Goal: Complete application form: Complete application form

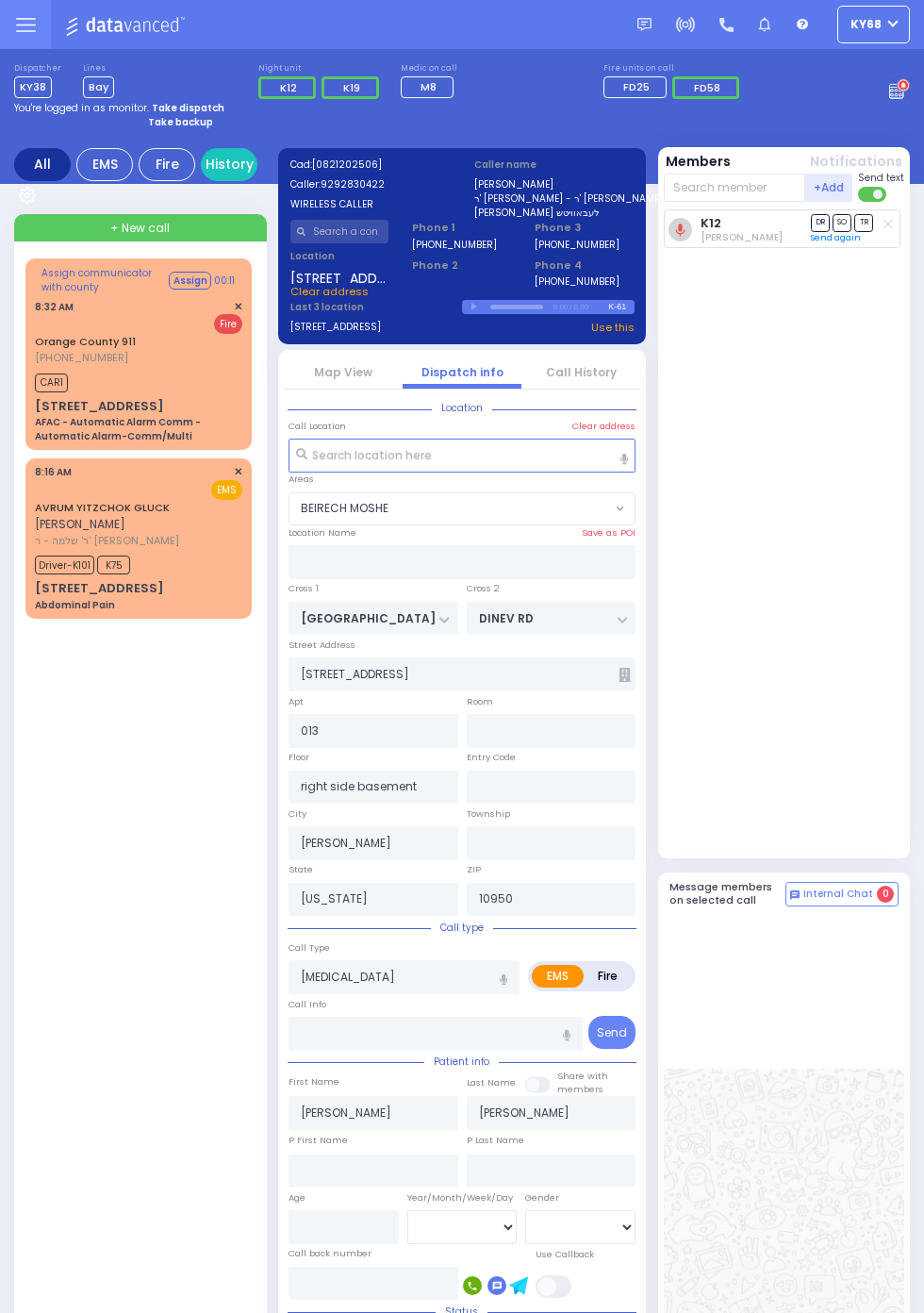
select select "BEIRECH MOSHE"
select select
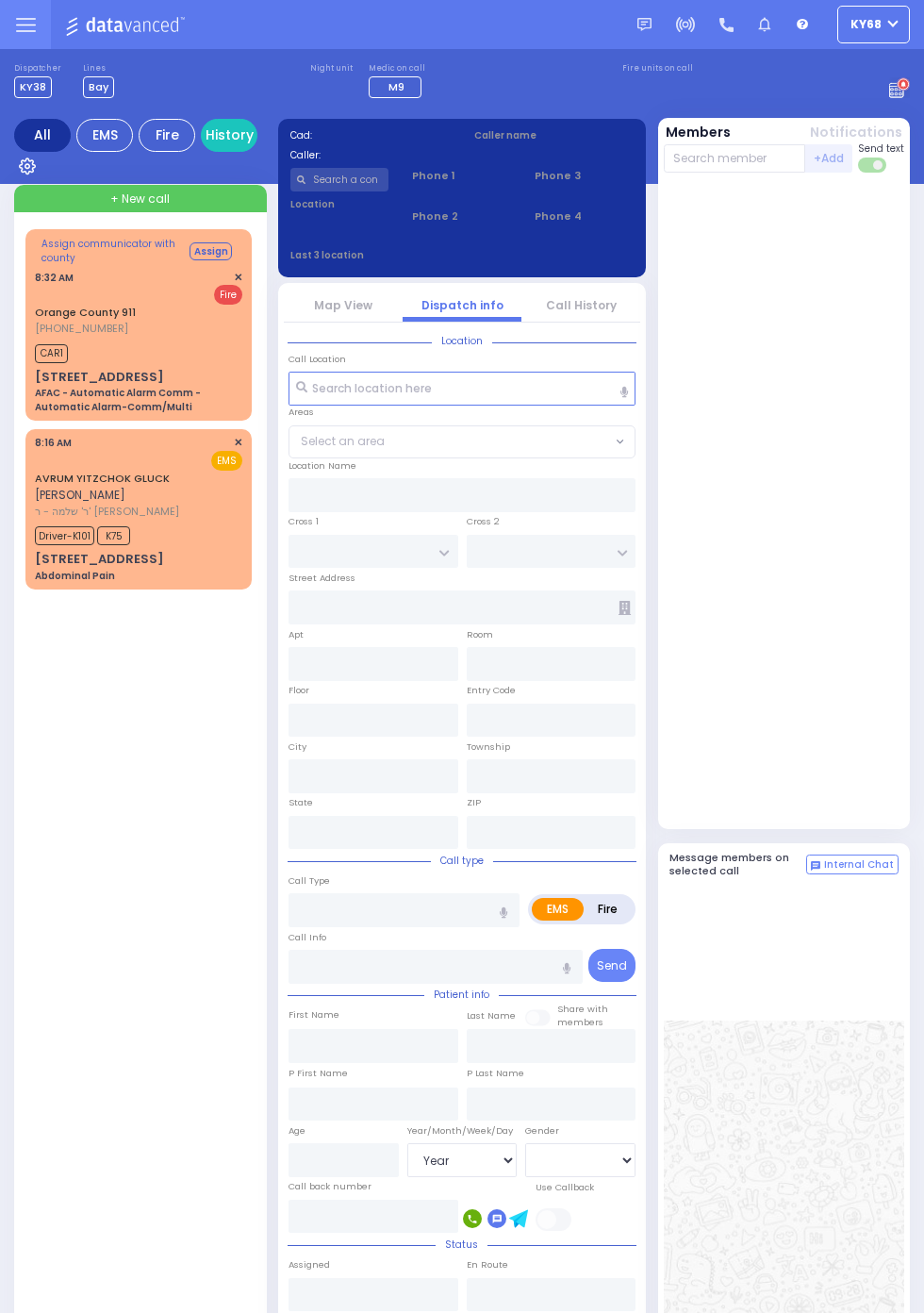
select select "Year"
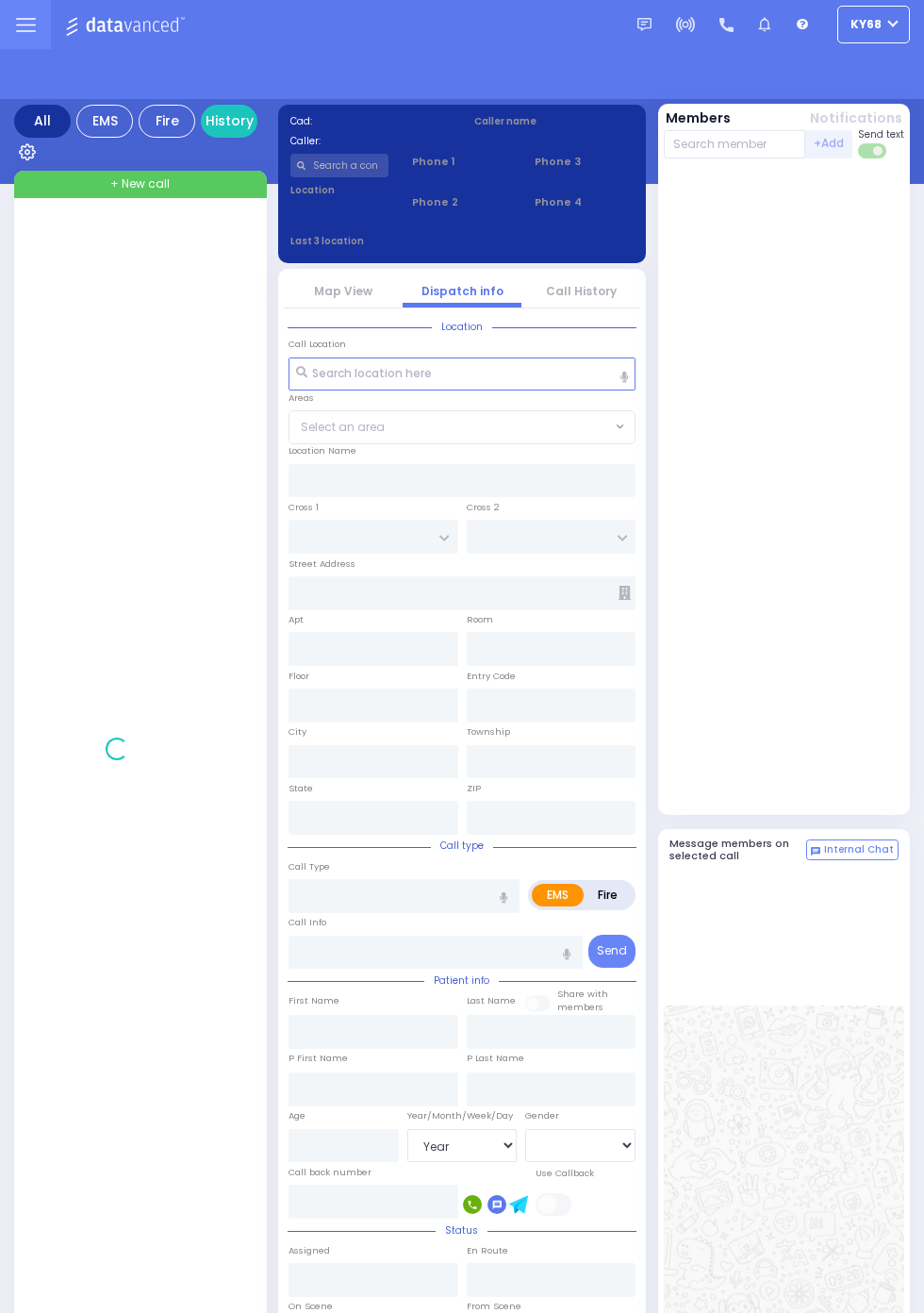
select select "Year"
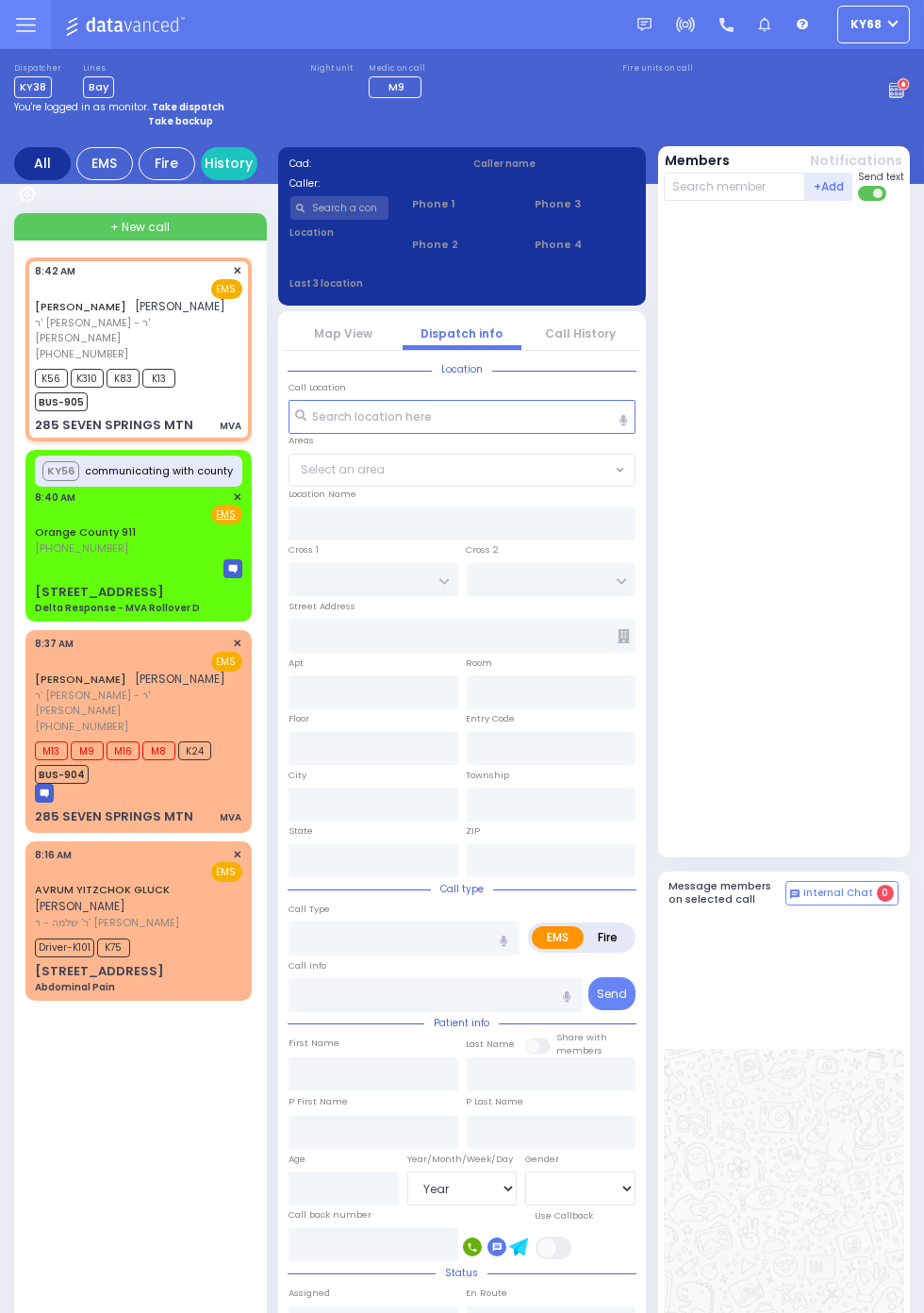
select select
type input "MVA"
radio input "true"
type input "[PERSON_NAME]"
type input "SCHREIBER"
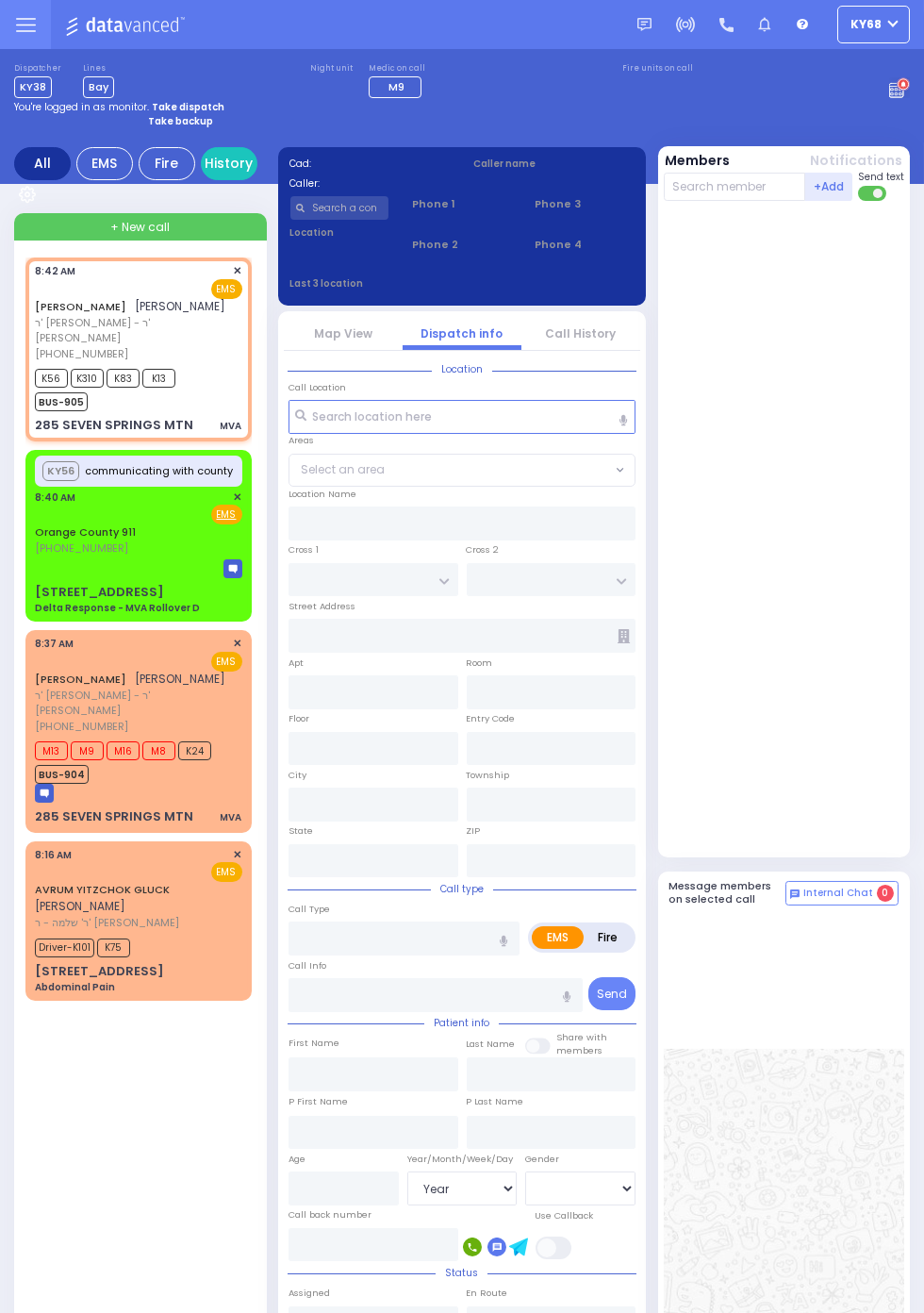
select select
type input "08:42"
type input "08:43"
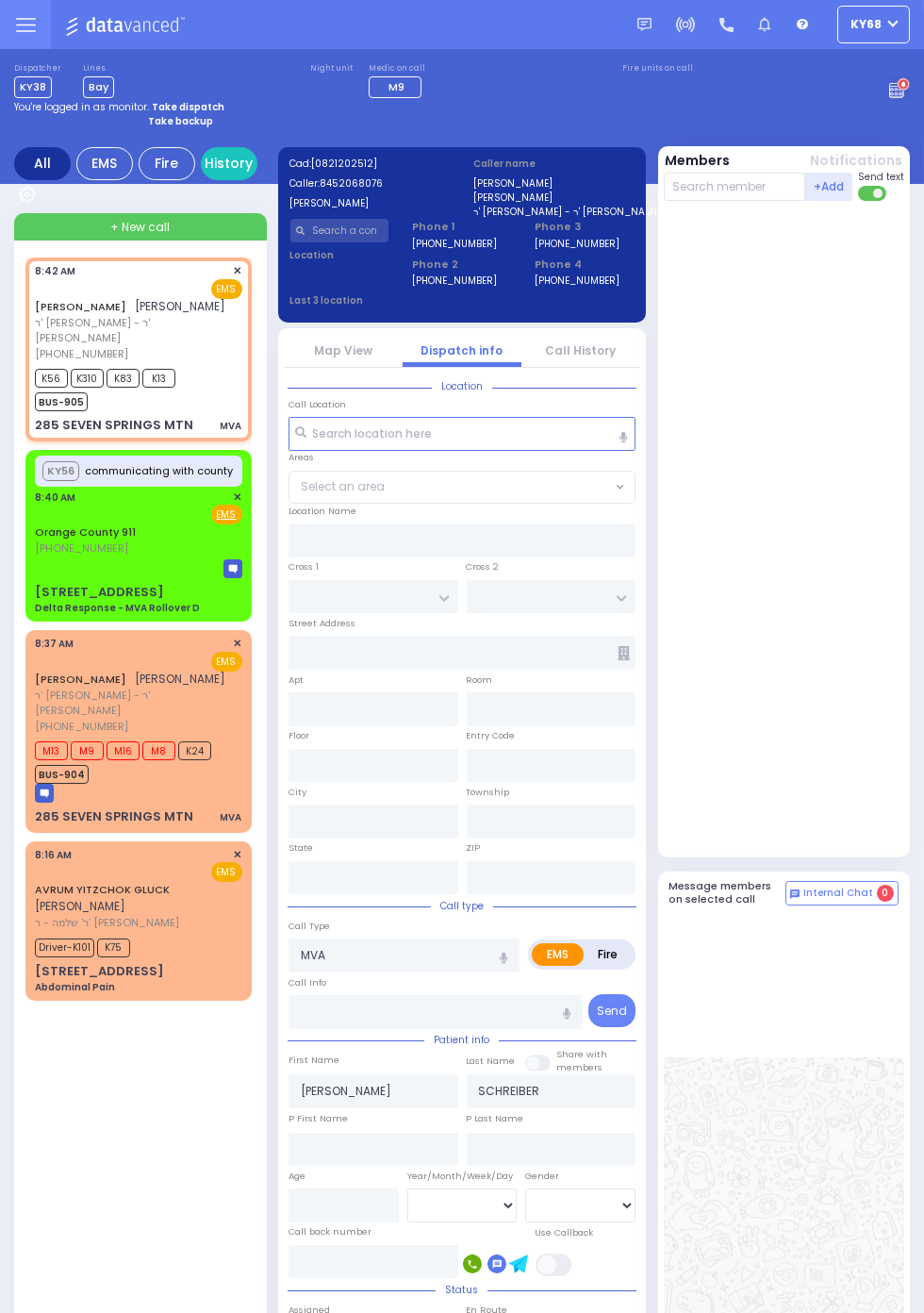
type input "[GEOGRAPHIC_DATA]"
type input "285 SEVEN SPRINGS MTN"
type input "Monroe"
type input "[US_STATE]"
type input "10950"
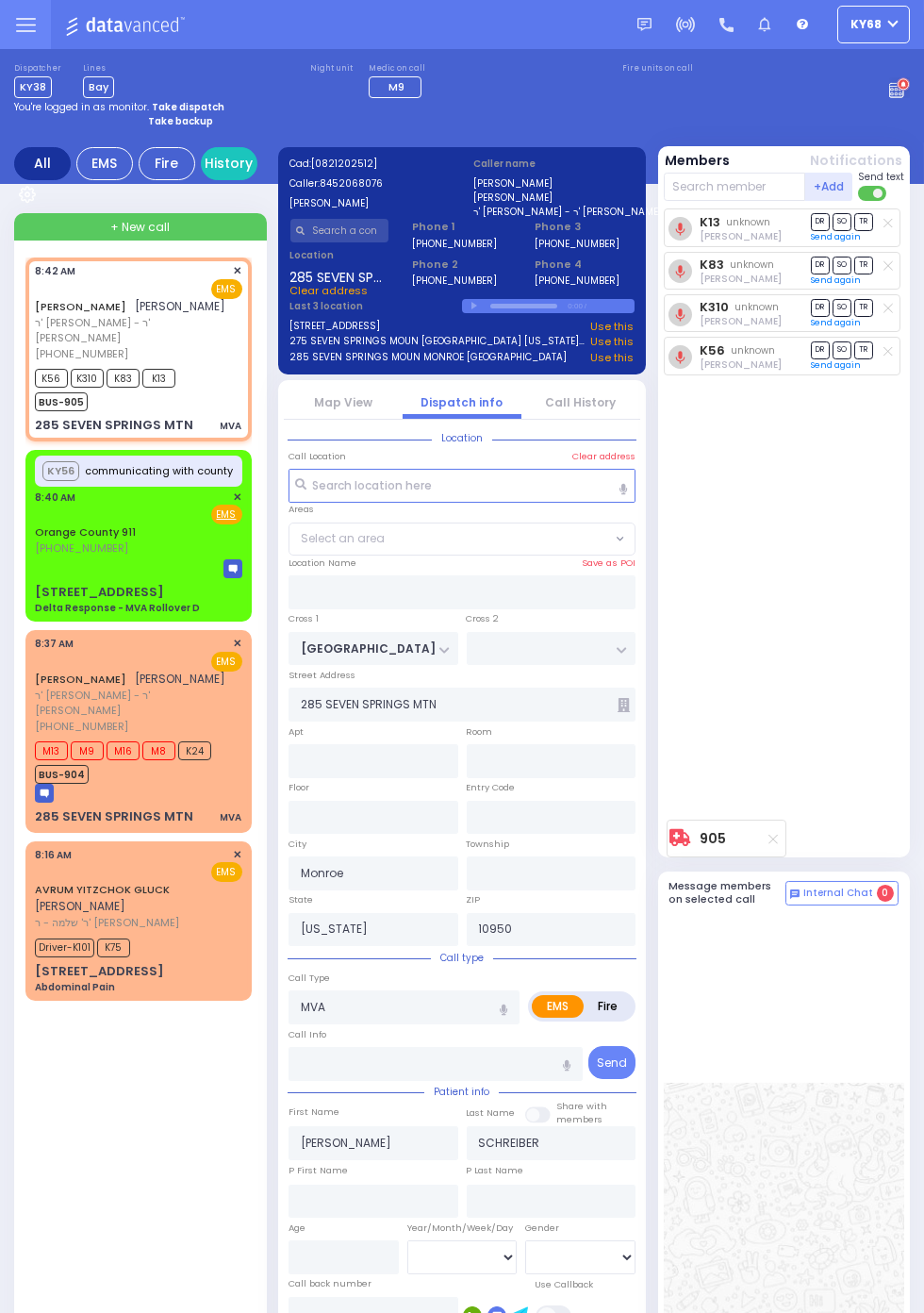
select select "SECTION 5"
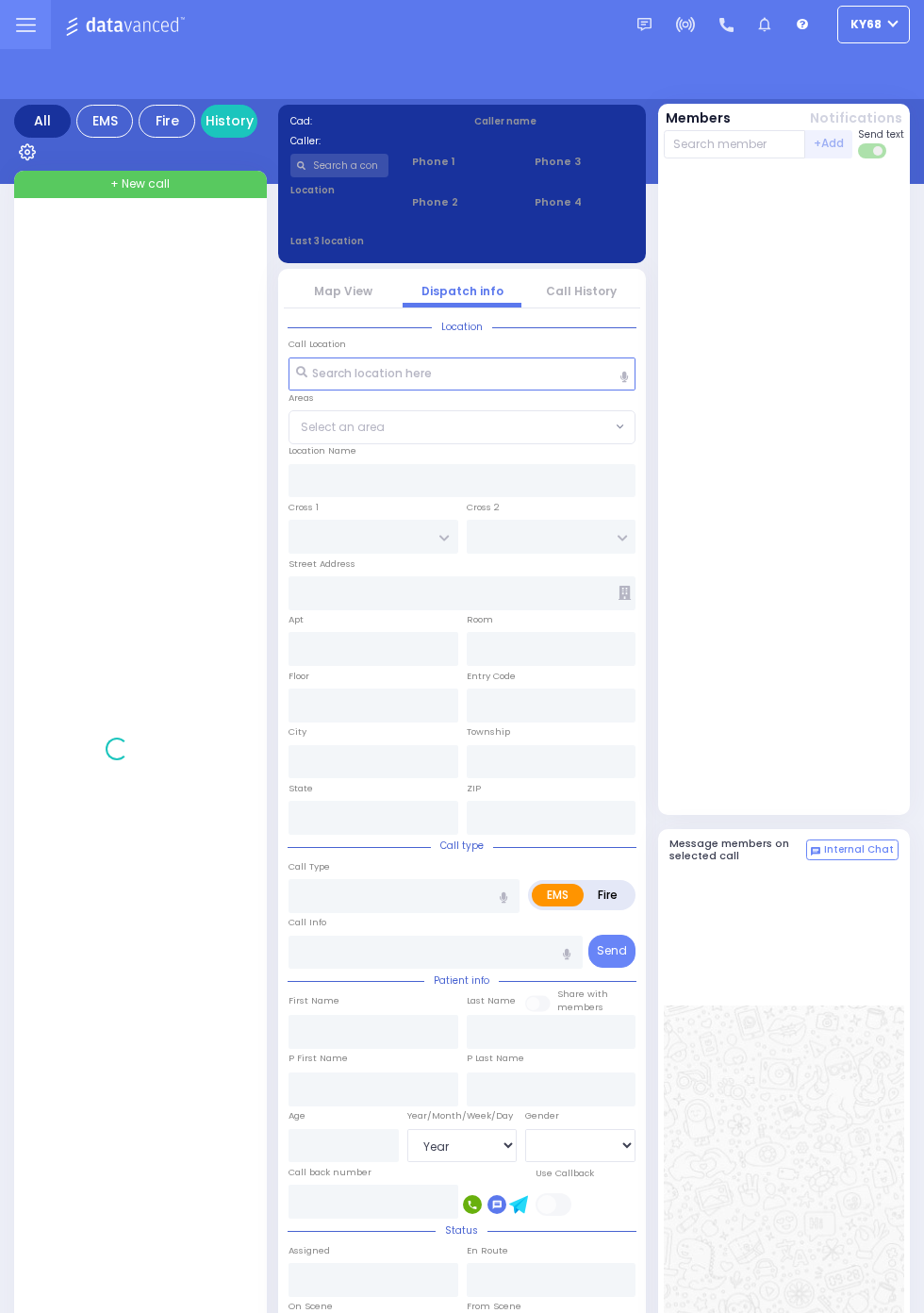
select select "Year"
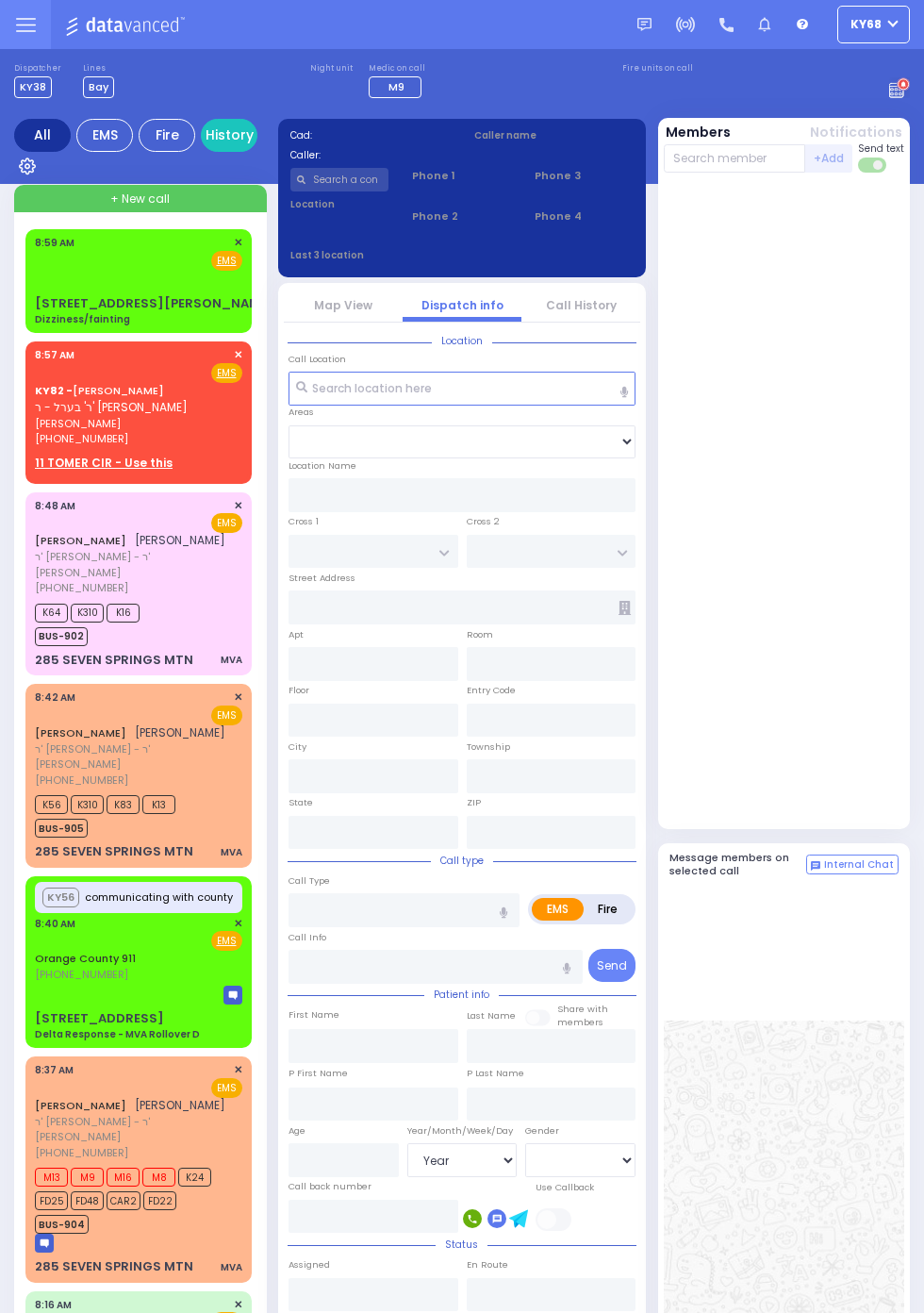
select select "Year"
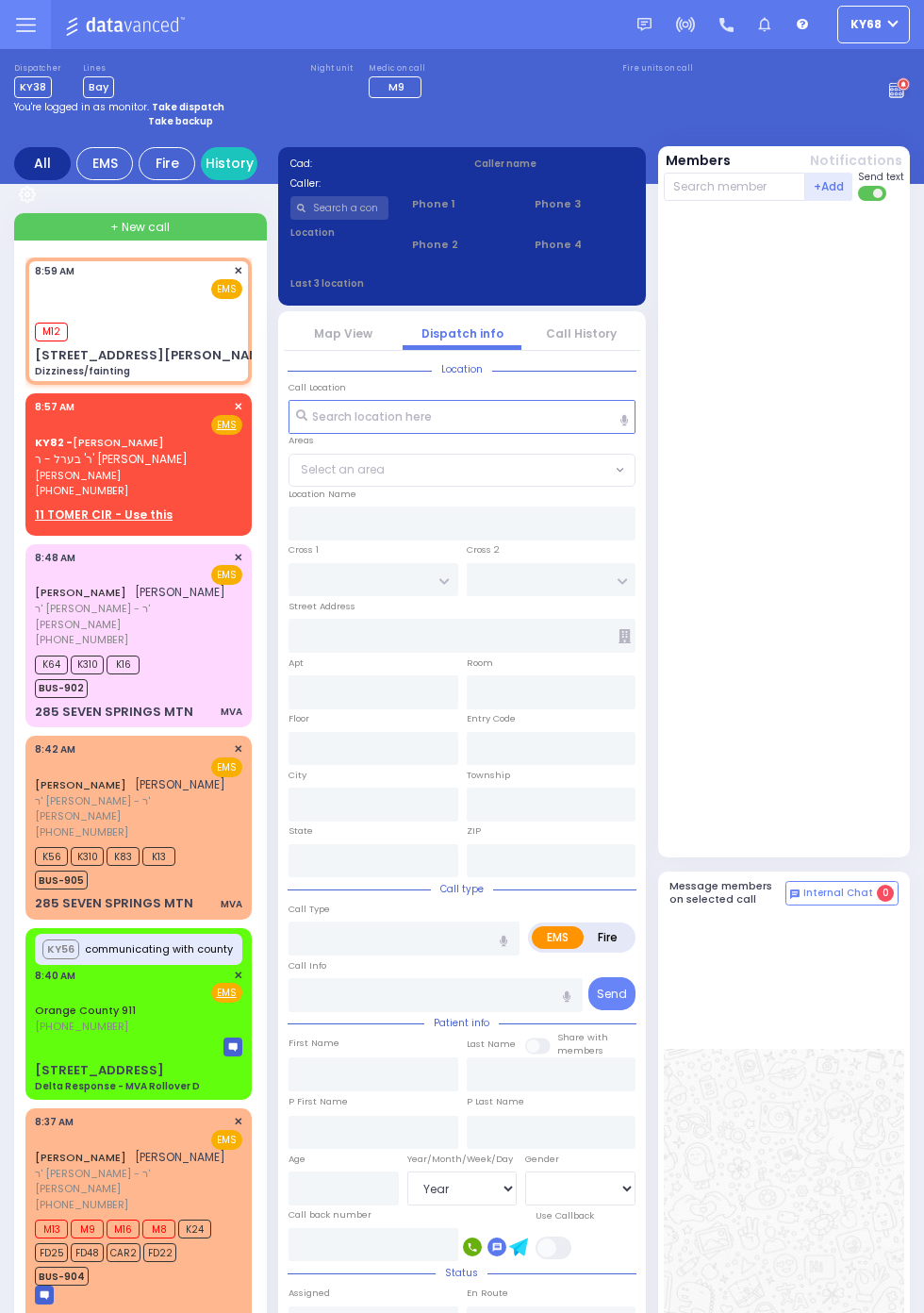
select select
type input "Dizziness/fainting"
radio input "true"
type input "38"
select select "Year"
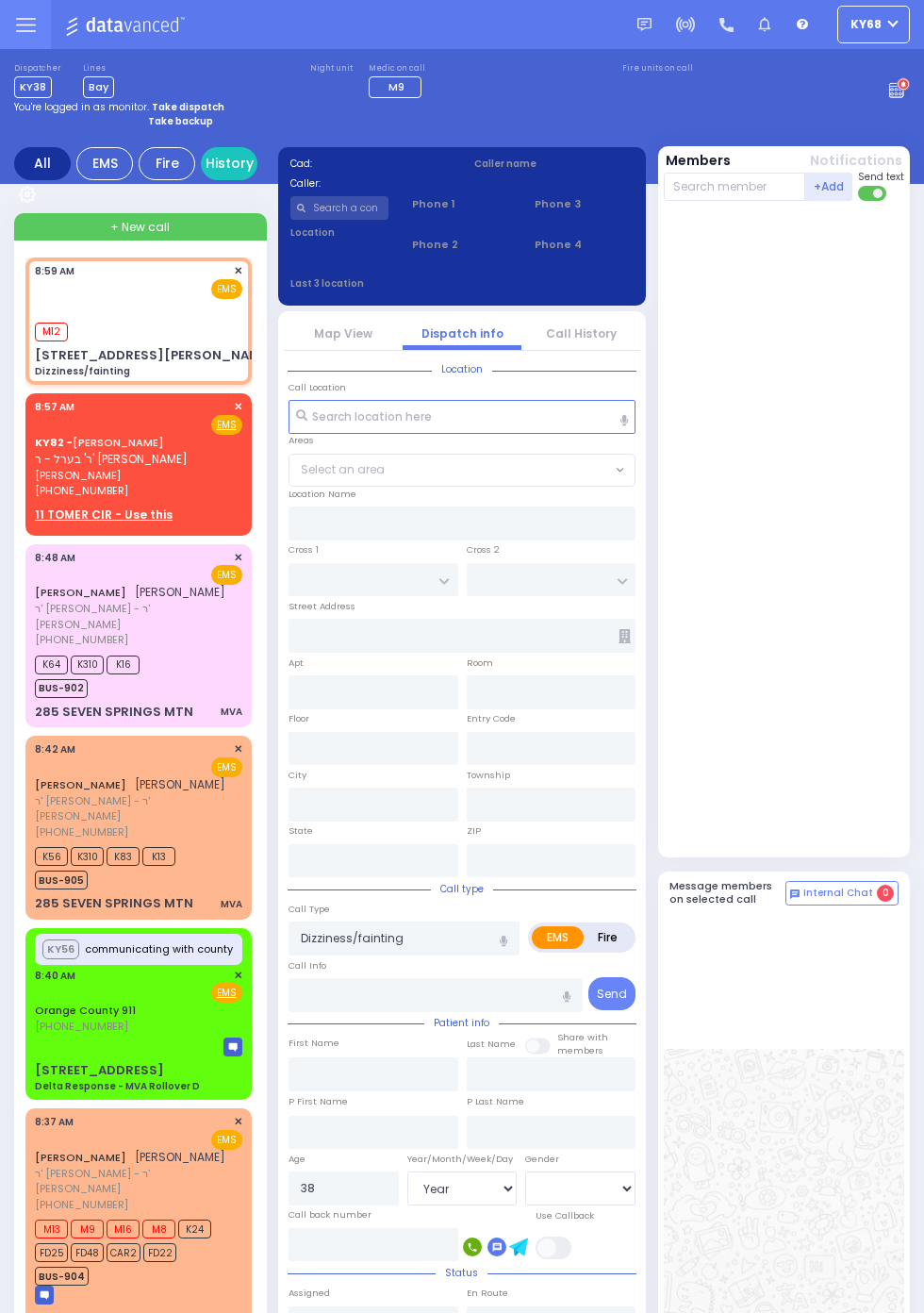
select select "[DEMOGRAPHIC_DATA]"
type input "08:59"
type input "09:00"
type input "TOMER CIRCLE"
type input "OSER COURT"
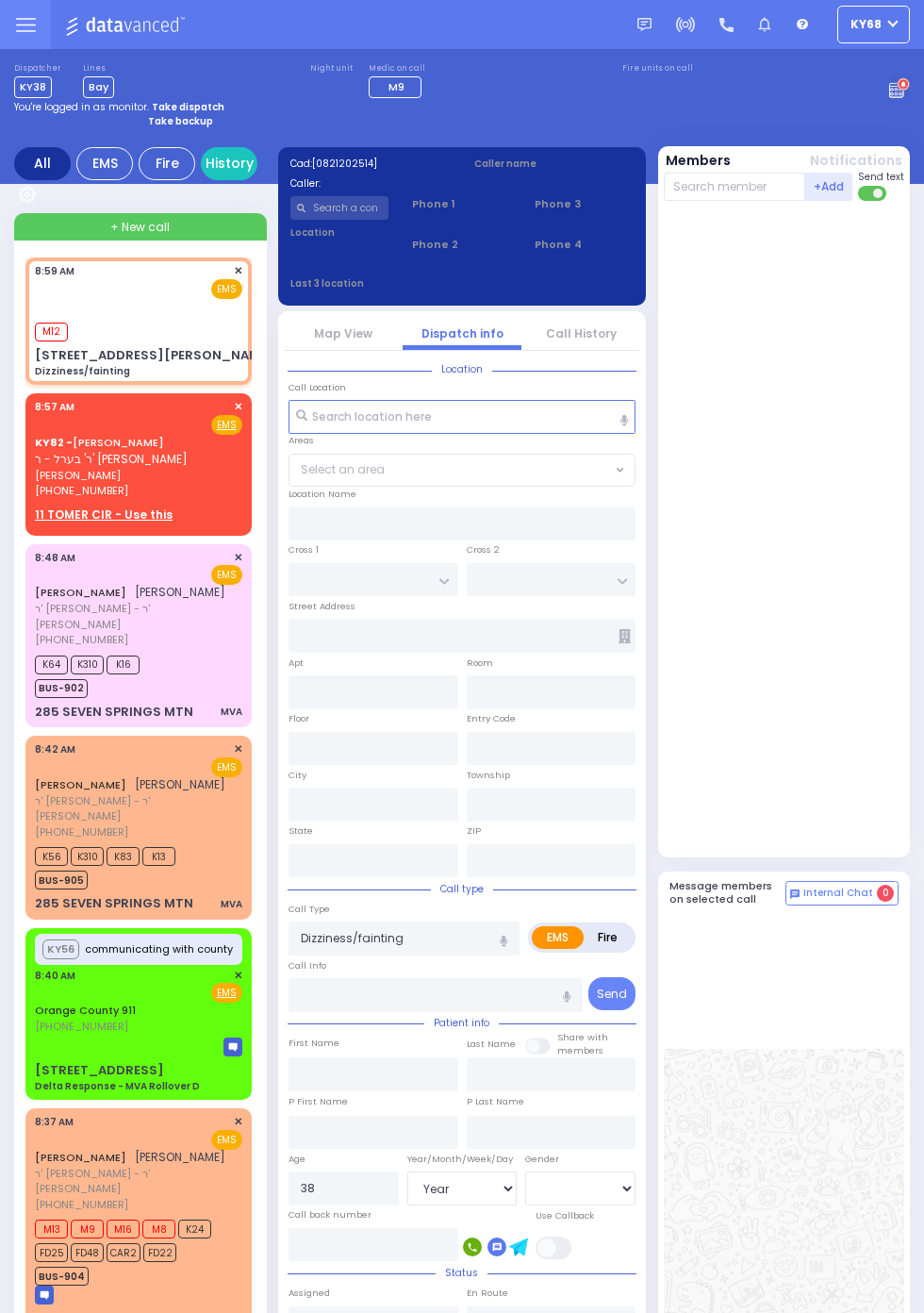
type input "13 Smith Farm Road"
type input "Monroe"
type input "[US_STATE]"
type input "10950"
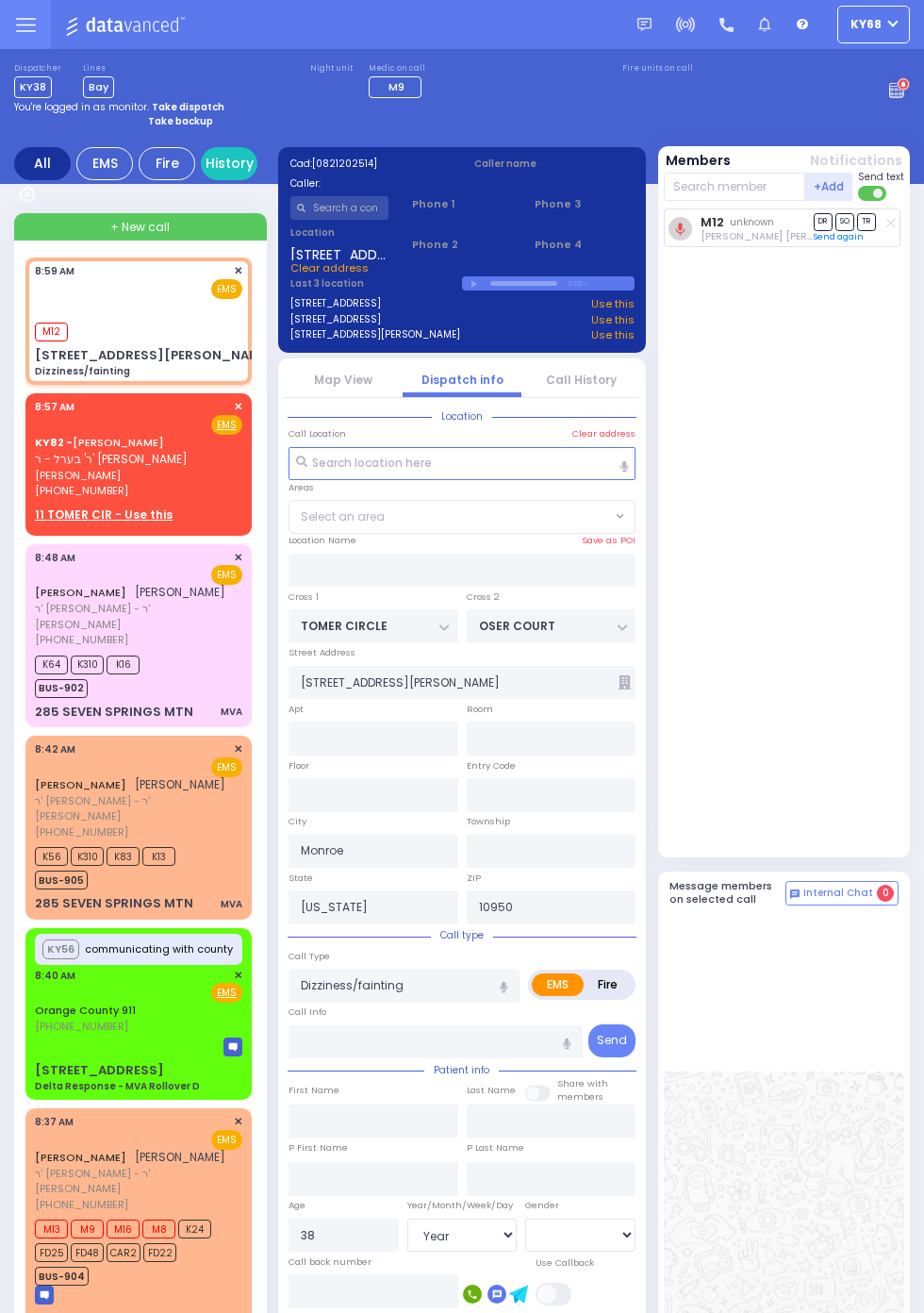
select select "[PERSON_NAME][GEOGRAPHIC_DATA]"
select select
radio input "true"
select select "Year"
select select "[DEMOGRAPHIC_DATA]"
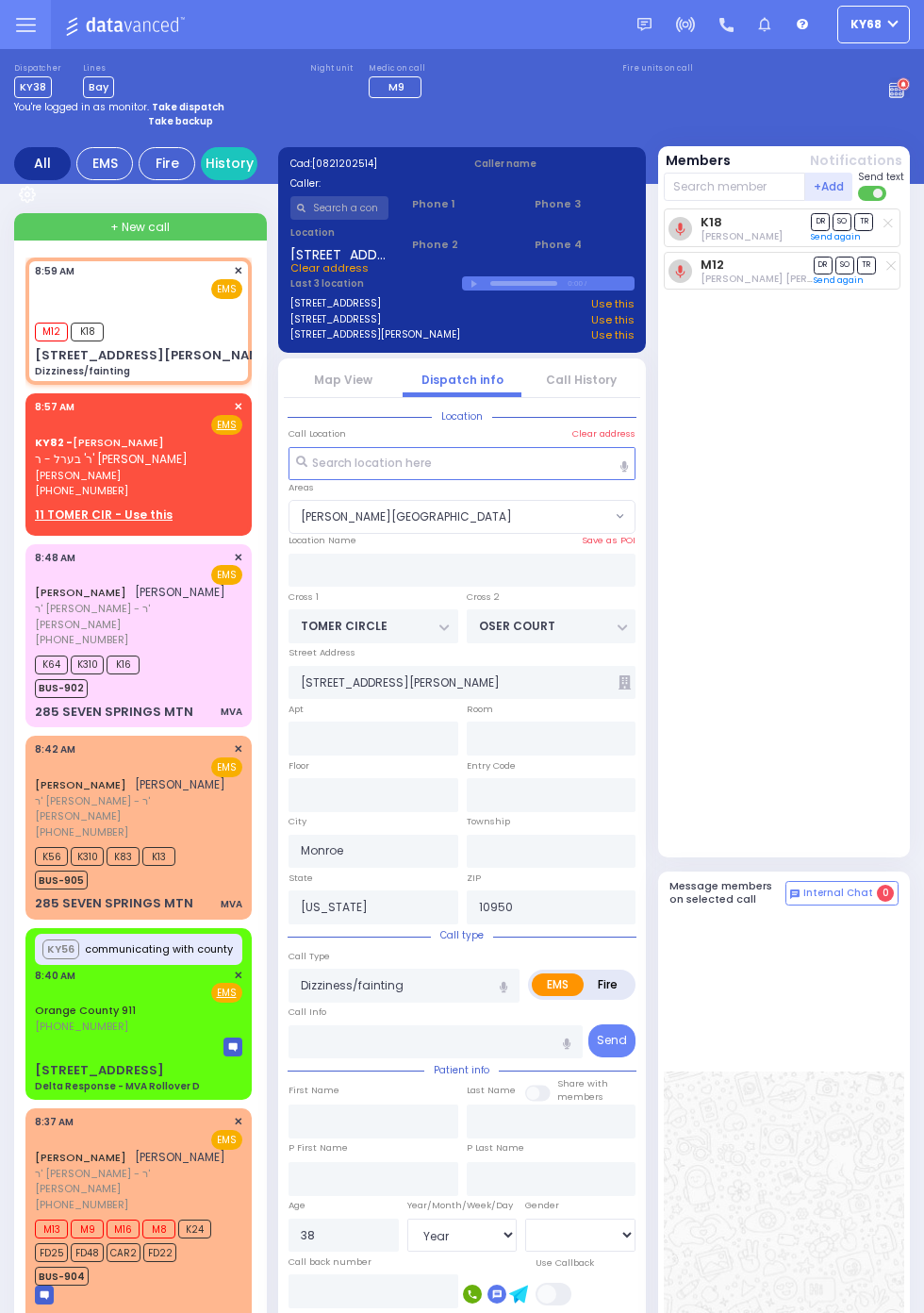
select select "[PERSON_NAME][GEOGRAPHIC_DATA]"
select select
radio input "true"
select select "Year"
select select "[DEMOGRAPHIC_DATA]"
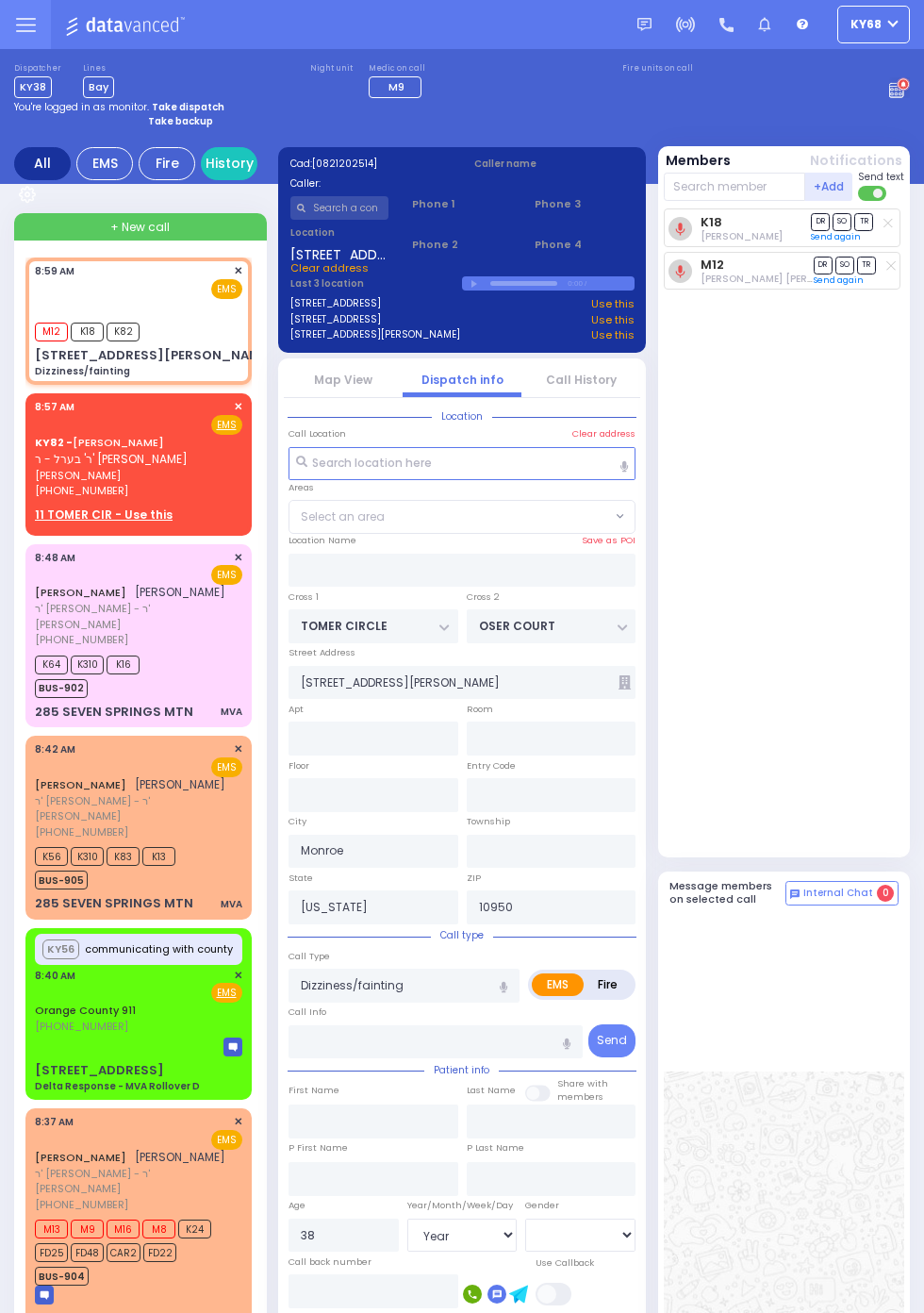
select select "[PERSON_NAME][GEOGRAPHIC_DATA]"
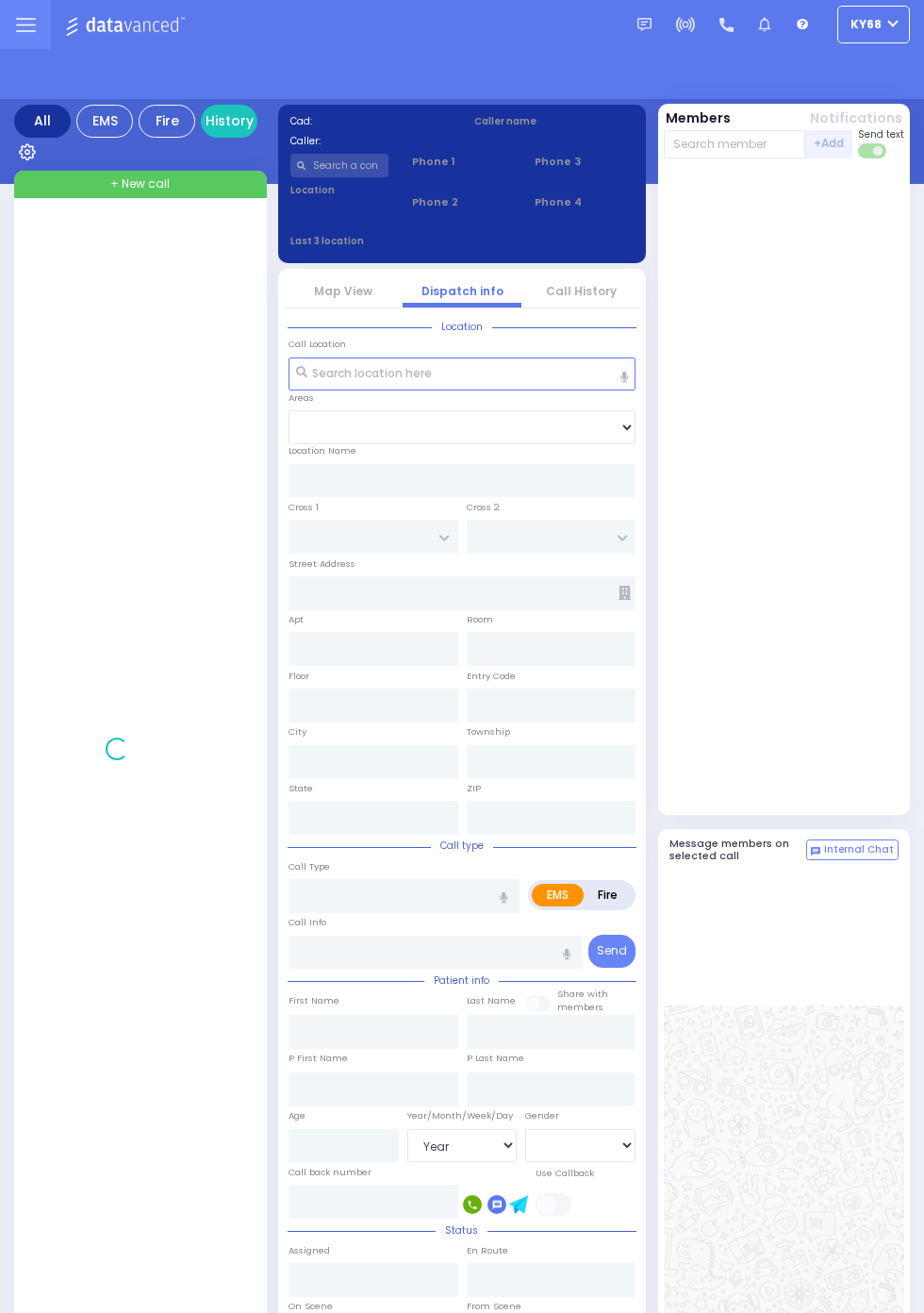
select select "Year"
select select "[DEMOGRAPHIC_DATA]"
